Goal: Task Accomplishment & Management: Manage account settings

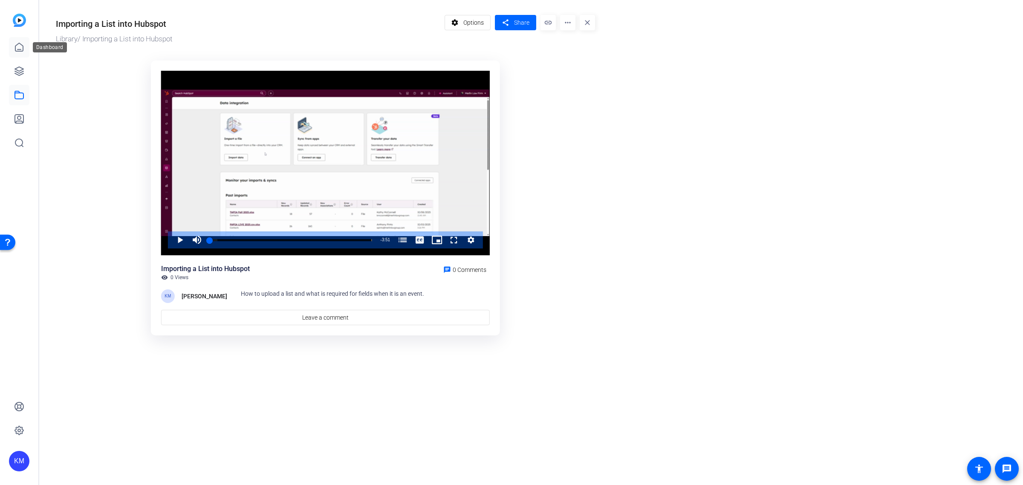
click at [17, 43] on icon at bounding box center [19, 47] width 10 height 10
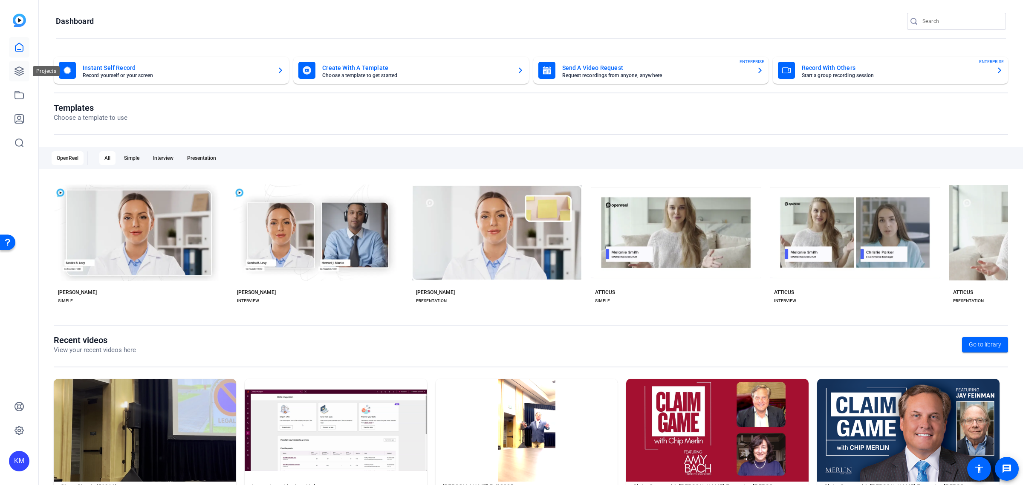
click at [15, 64] on link at bounding box center [19, 71] width 20 height 20
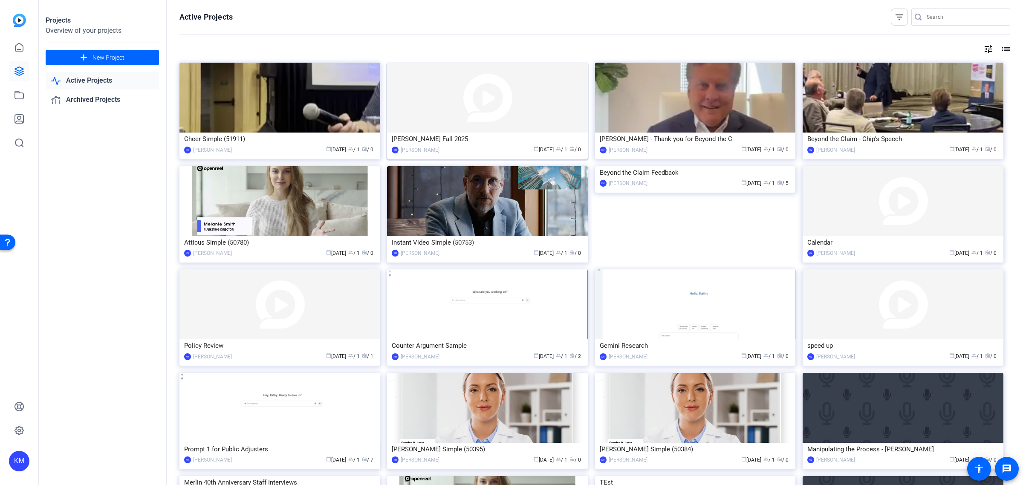
click at [463, 127] on img at bounding box center [487, 98] width 201 height 70
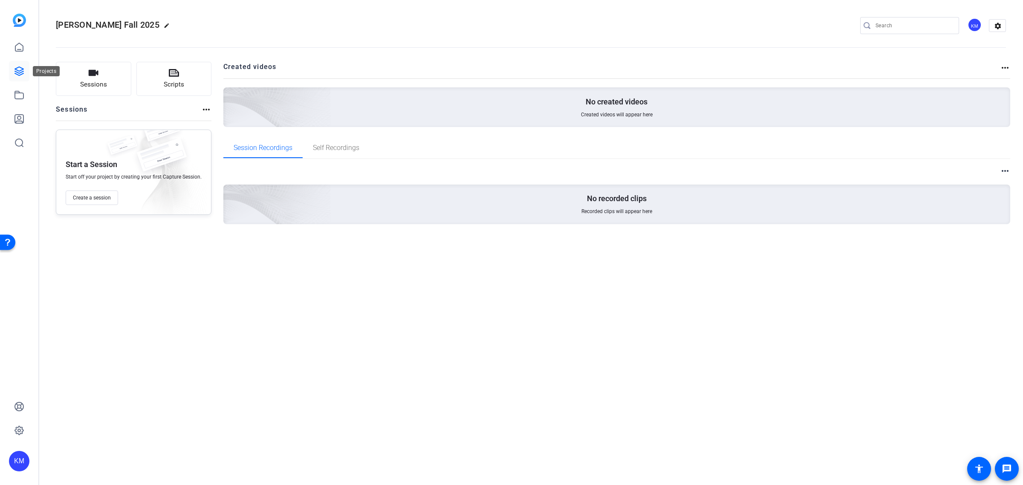
click at [20, 71] on icon at bounding box center [19, 71] width 10 height 10
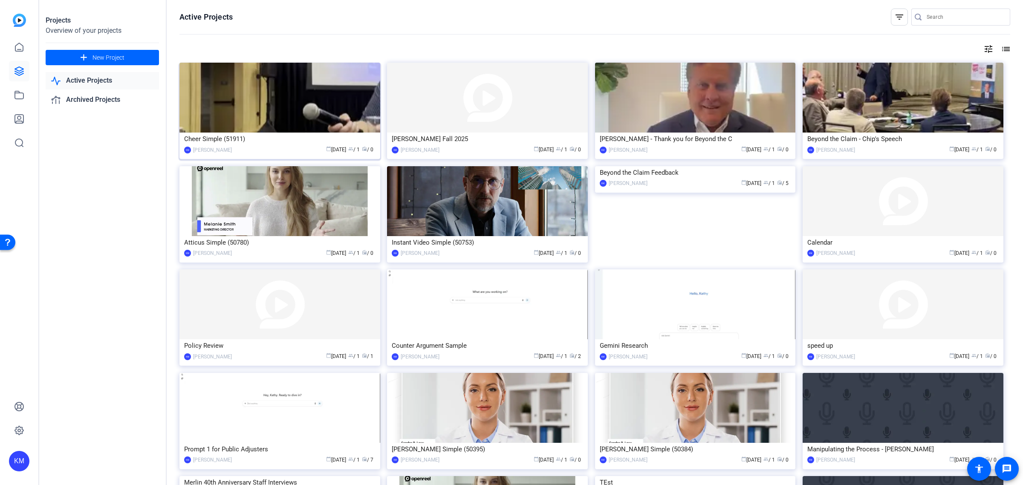
click at [249, 104] on img at bounding box center [280, 98] width 201 height 70
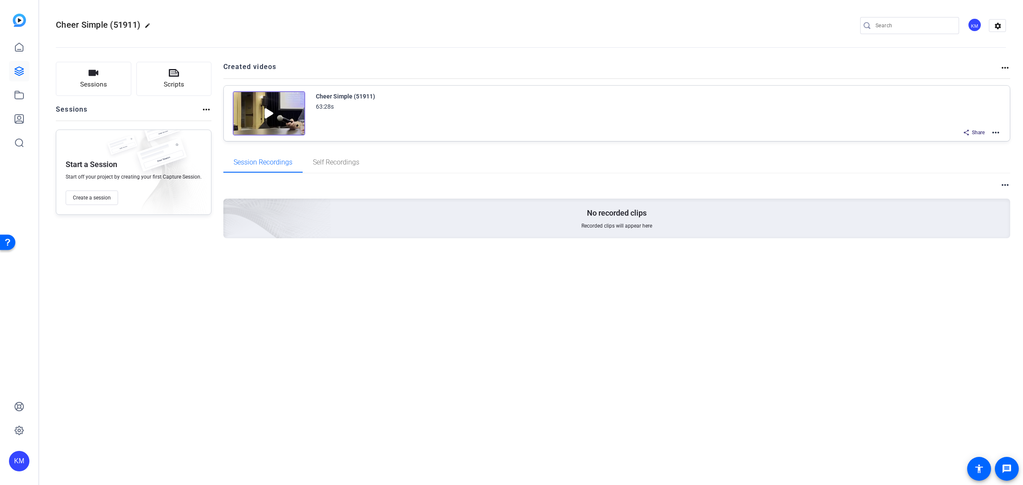
click at [150, 24] on mat-icon "edit" at bounding box center [150, 28] width 10 height 10
click at [122, 25] on div "Cheer Simple (51911)" at bounding box center [91, 26] width 70 height 14
click at [123, 26] on div "Cheer Simple (51911)" at bounding box center [91, 26] width 70 height 14
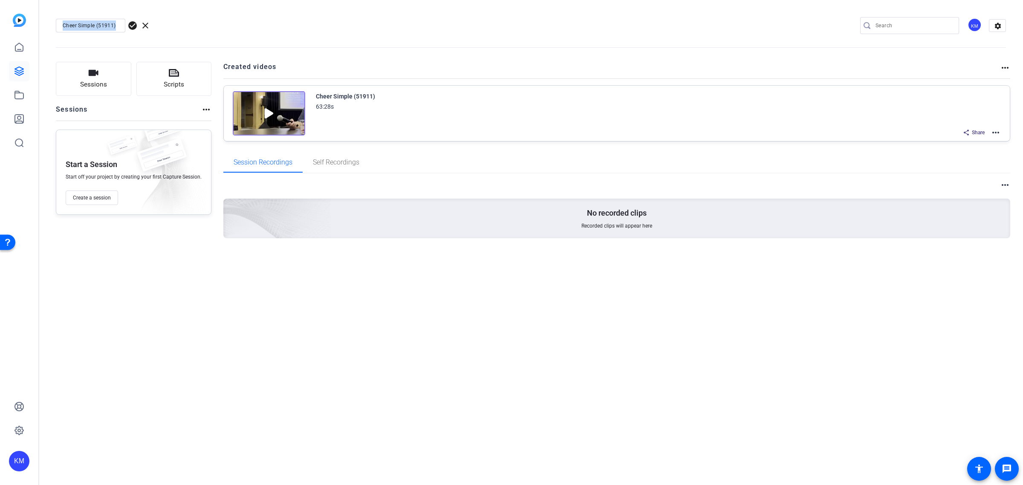
click at [123, 26] on div "Cheer Simple (51911)" at bounding box center [91, 26] width 70 height 14
type input "C"
type input "[PERSON_NAME] Fall 2025"
click at [129, 26] on span "check_circle" at bounding box center [132, 25] width 10 height 10
click at [594, 87] on div "Cheer Simple (51911) 63:28s Share more_horiz" at bounding box center [617, 113] width 787 height 55
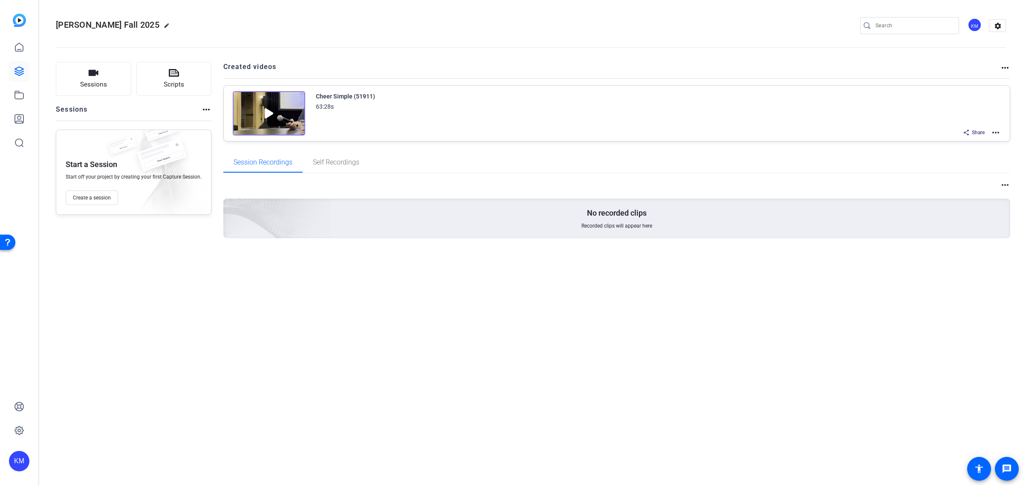
click at [603, 102] on div "Cheer Simple (51911) 63:28s" at bounding box center [659, 101] width 686 height 20
click at [999, 133] on mat-icon "more_horiz" at bounding box center [996, 132] width 10 height 10
click at [935, 141] on span "Edit in Creator" at bounding box center [964, 142] width 59 height 10
click at [180, 78] on button "Scripts" at bounding box center [173, 79] width 75 height 34
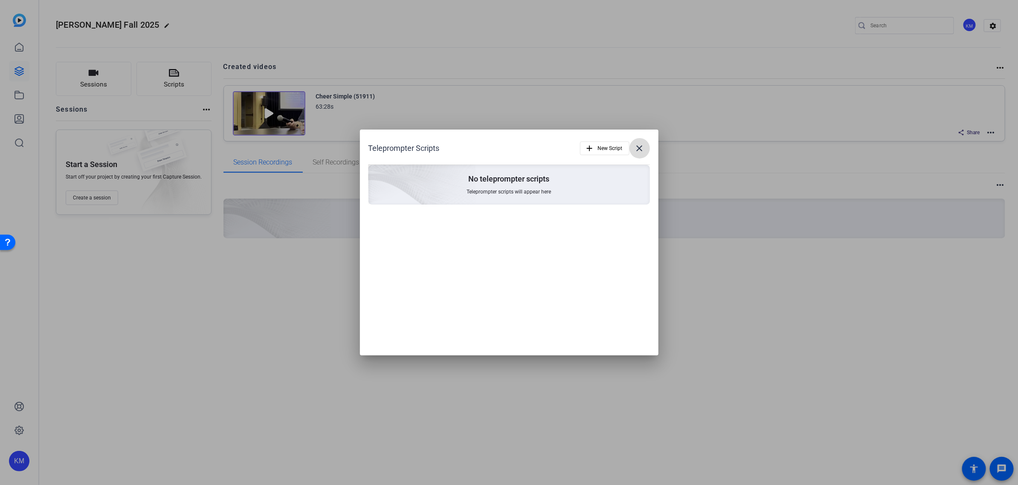
click at [638, 148] on mat-icon "close" at bounding box center [639, 148] width 10 height 10
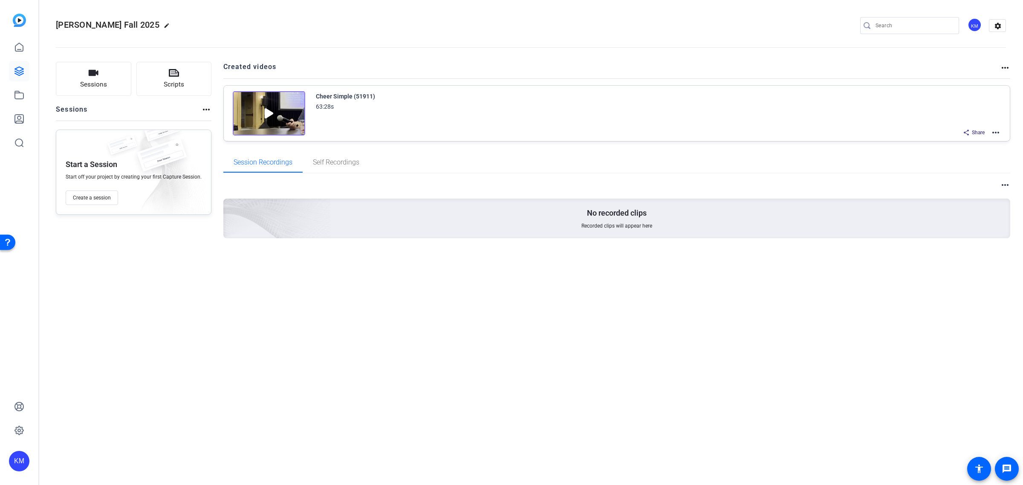
click at [285, 118] on img at bounding box center [269, 113] width 72 height 44
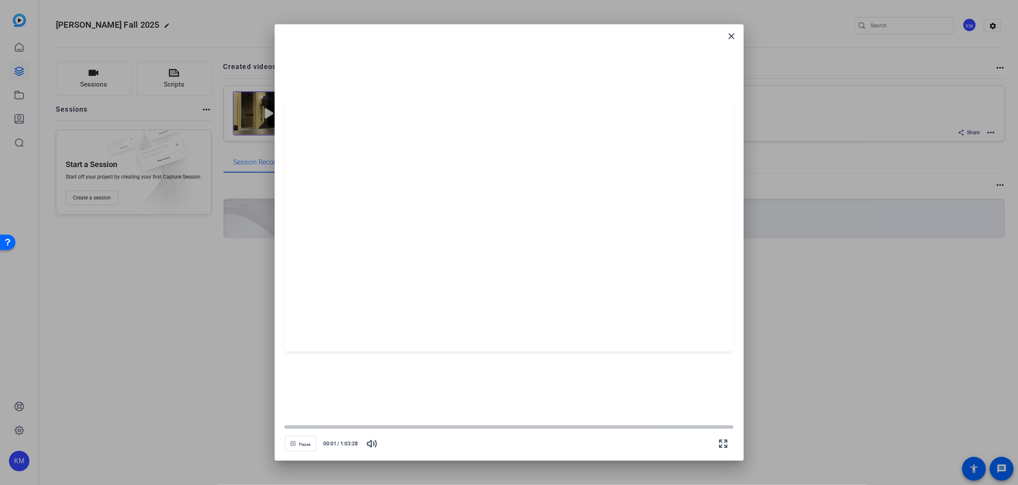
click at [476, 208] on div at bounding box center [509, 225] width 449 height 252
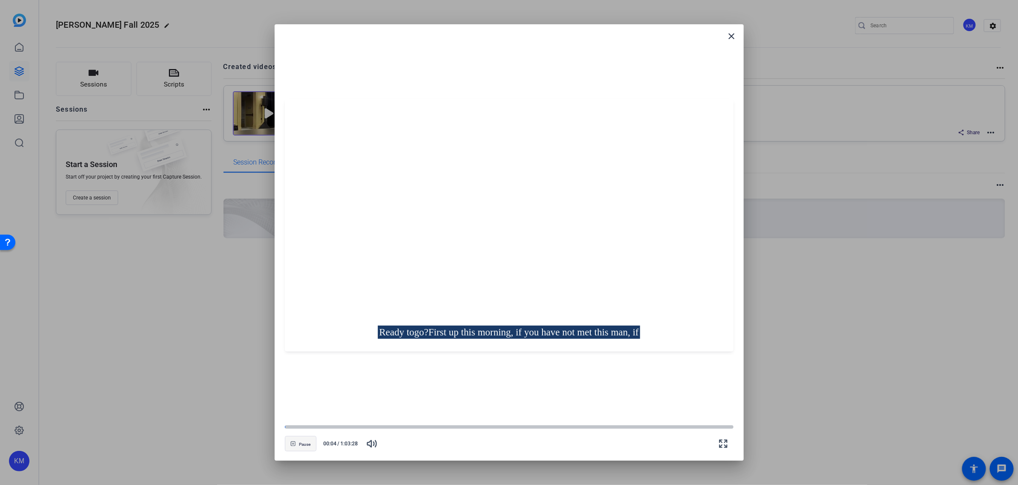
click at [307, 444] on span "Pause" at bounding box center [305, 444] width 12 height 5
click at [733, 36] on mat-icon "close" at bounding box center [732, 36] width 10 height 10
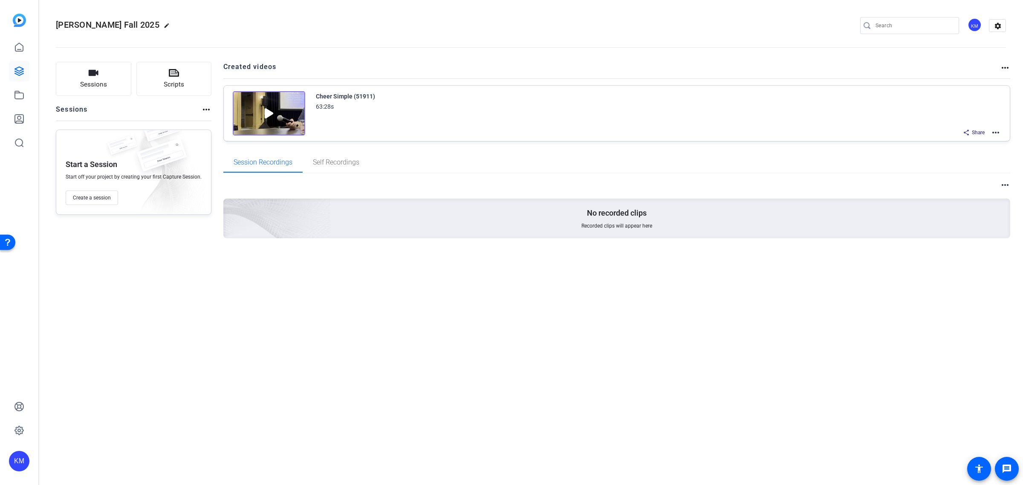
click at [1003, 183] on mat-icon "more_horiz" at bounding box center [1005, 185] width 10 height 10
click at [1003, 183] on div at bounding box center [511, 242] width 1023 height 485
click at [996, 133] on mat-icon "more_horiz" at bounding box center [996, 132] width 10 height 10
click at [1005, 67] on div at bounding box center [511, 242] width 1023 height 485
click at [1005, 67] on mat-icon "more_horiz" at bounding box center [1005, 68] width 10 height 10
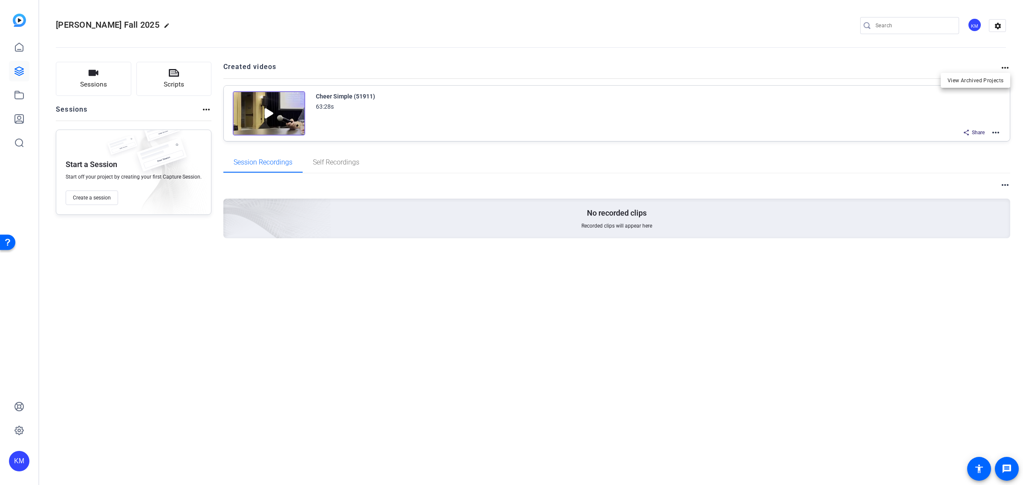
click at [1005, 67] on div at bounding box center [511, 242] width 1023 height 485
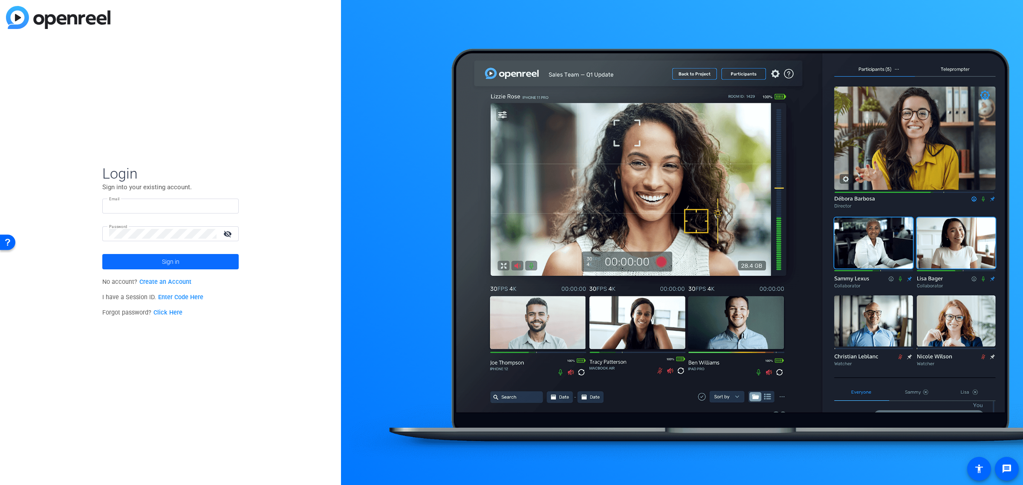
type input "[EMAIL_ADDRESS][DOMAIN_NAME]"
click at [195, 265] on span at bounding box center [170, 262] width 136 height 20
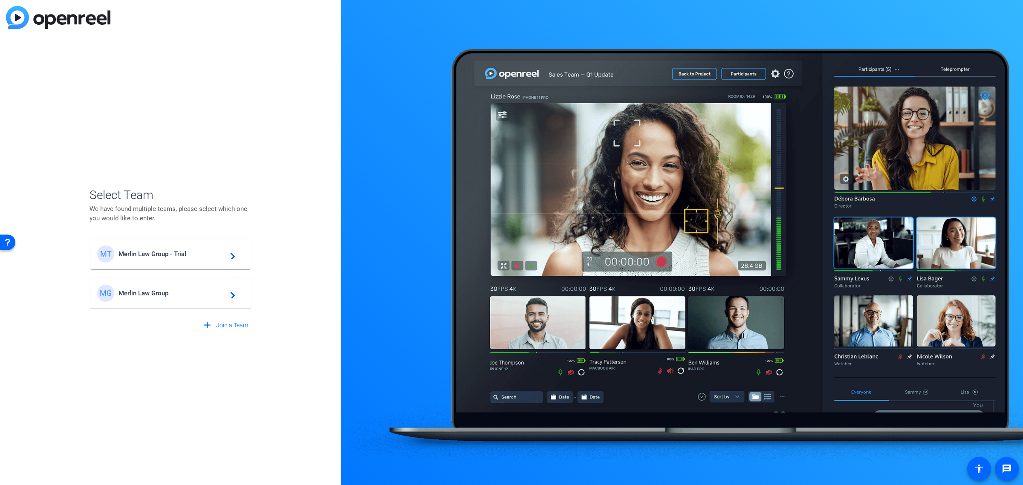
click at [163, 294] on span "Merlin Law Group" at bounding box center [172, 294] width 107 height 8
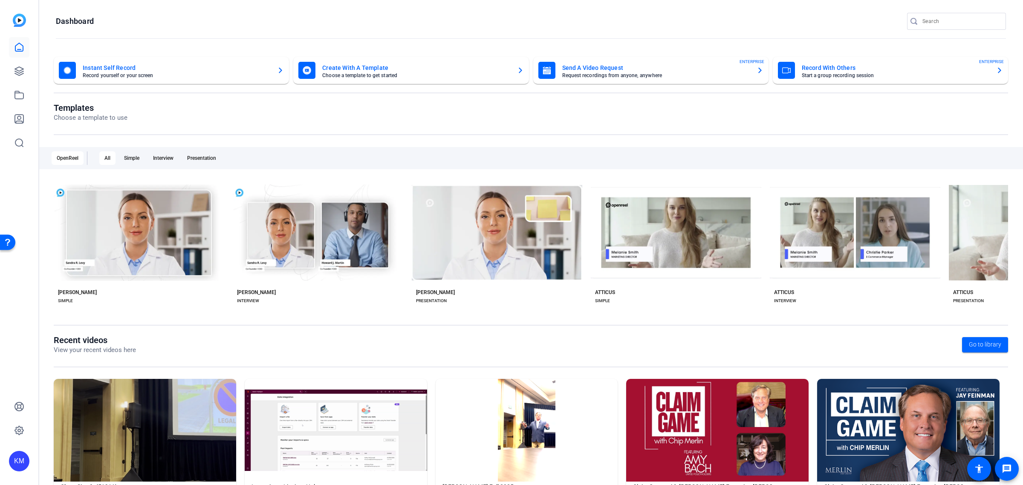
scroll to position [41, 0]
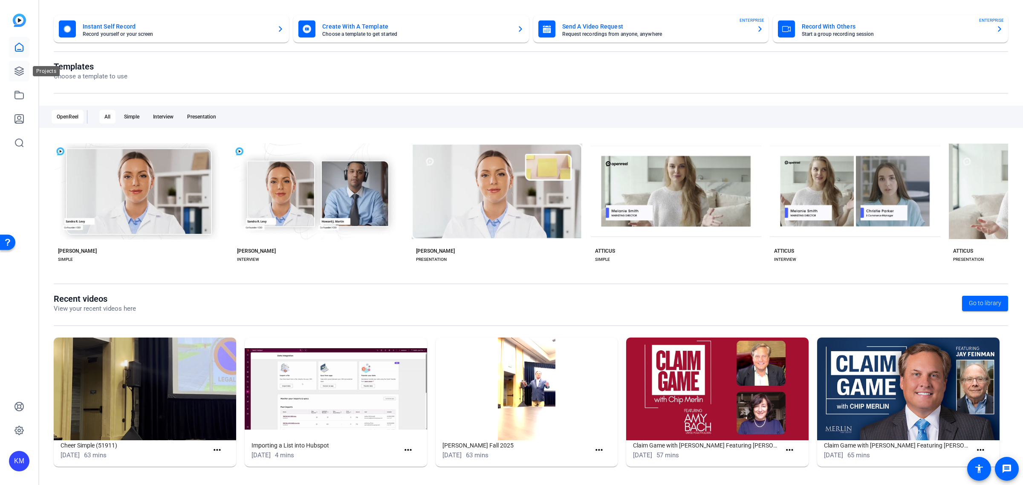
click at [22, 72] on icon at bounding box center [19, 71] width 9 height 9
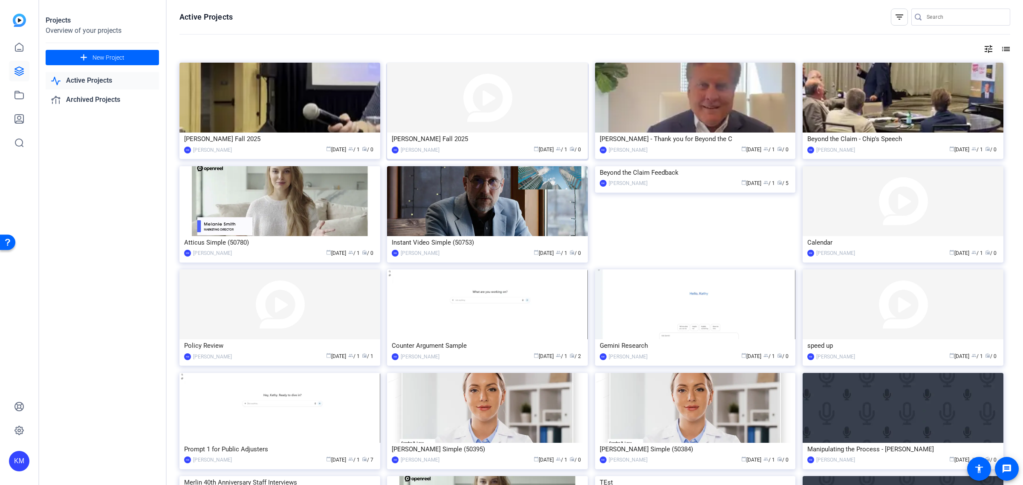
click at [476, 95] on img at bounding box center [487, 98] width 201 height 70
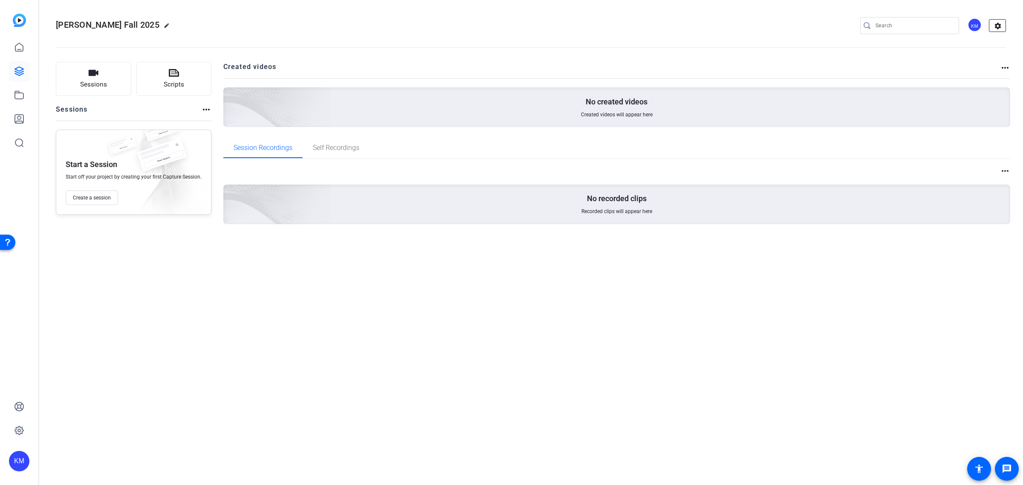
click at [997, 26] on mat-icon "settings" at bounding box center [998, 26] width 17 height 13
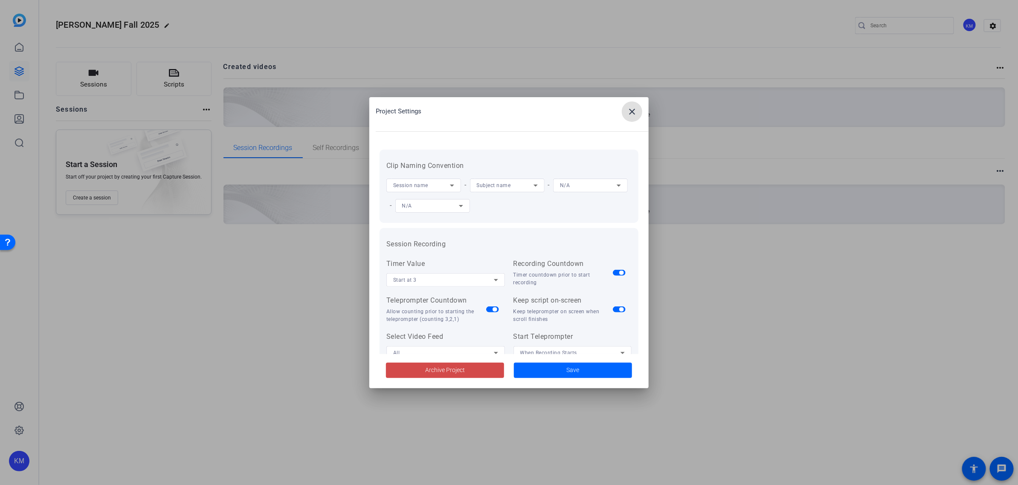
click at [460, 371] on span "Archive Project" at bounding box center [445, 370] width 40 height 9
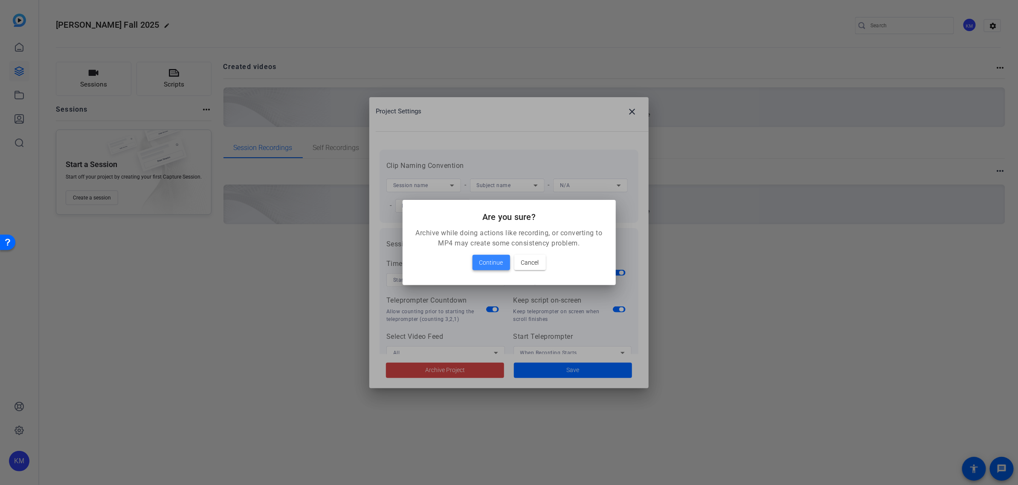
drag, startPoint x: 487, startPoint y: 257, endPoint x: 490, endPoint y: 261, distance: 4.9
click at [490, 261] on span "Continue" at bounding box center [491, 263] width 24 height 10
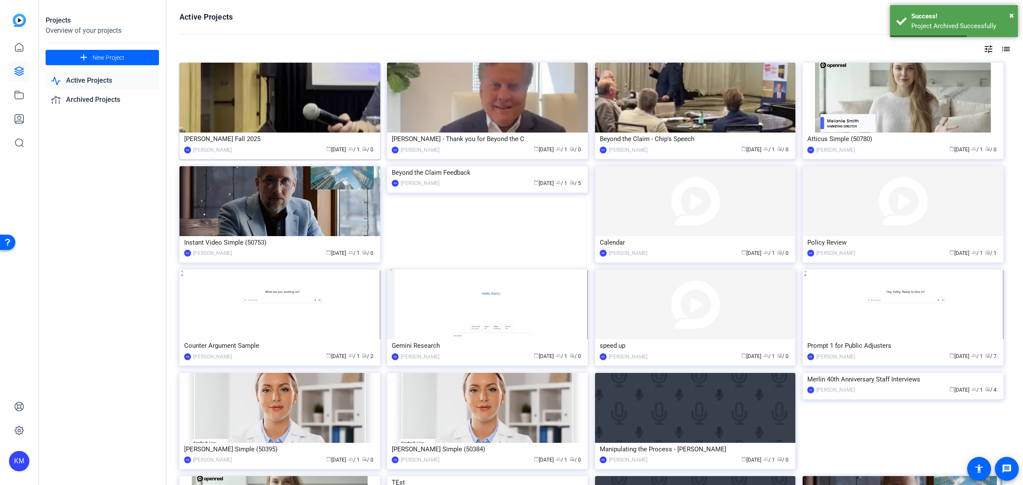
click at [316, 104] on img at bounding box center [280, 98] width 201 height 70
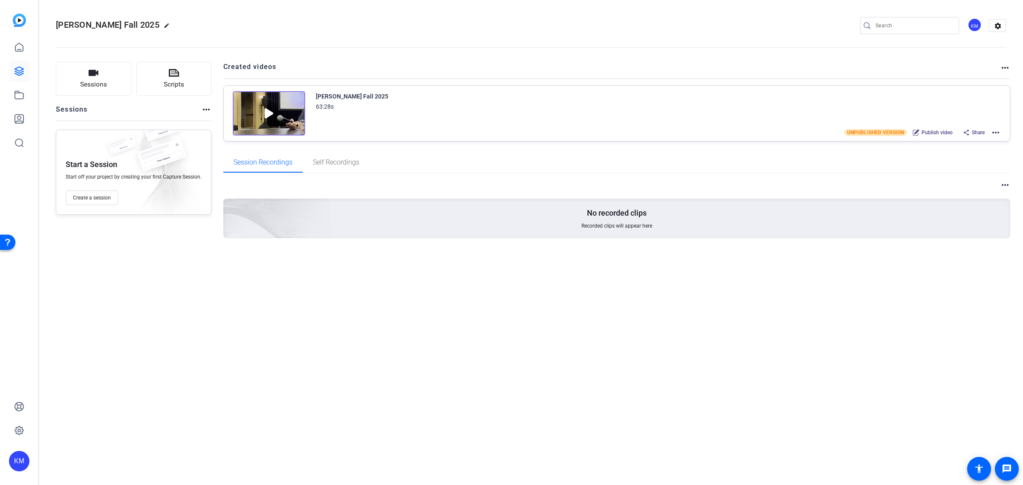
click at [996, 130] on mat-icon "more_horiz" at bounding box center [996, 132] width 10 height 10
click at [974, 193] on span "Download SRT" at bounding box center [964, 196] width 59 height 10
